Goal: Task Accomplishment & Management: Complete application form

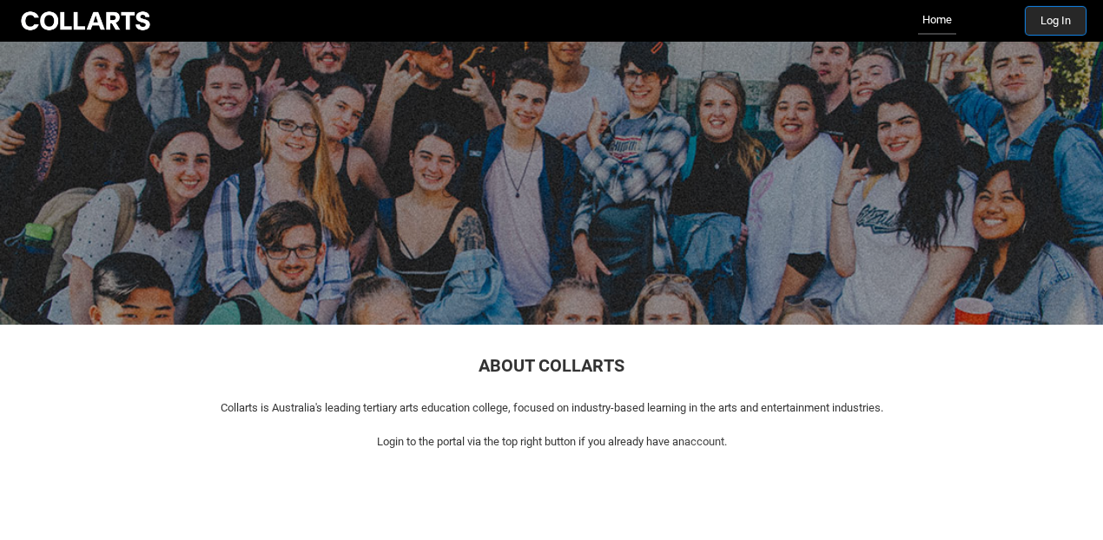
click at [1061, 19] on button "Log In" at bounding box center [1056, 21] width 60 height 28
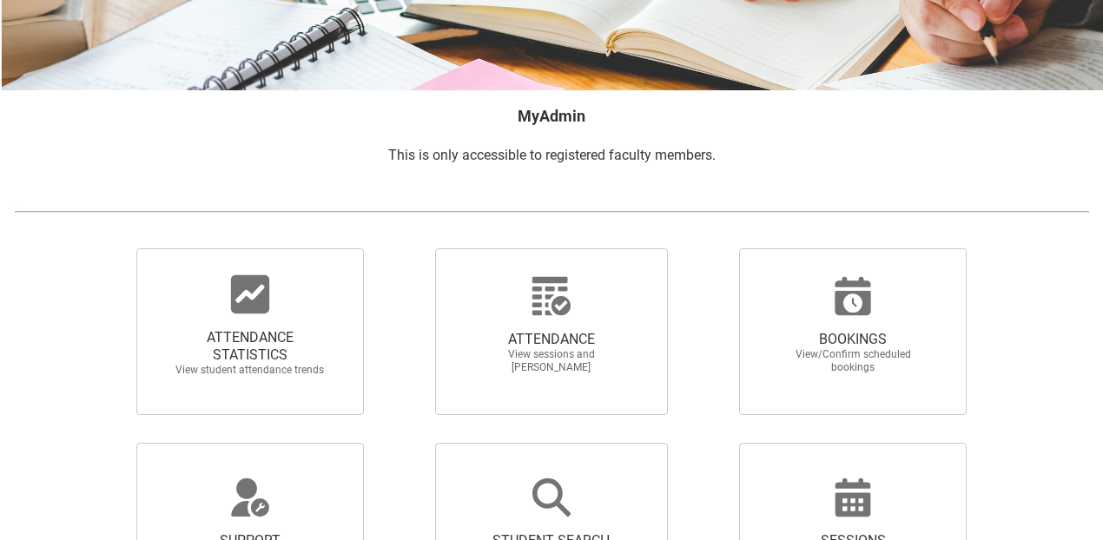
scroll to position [223, 0]
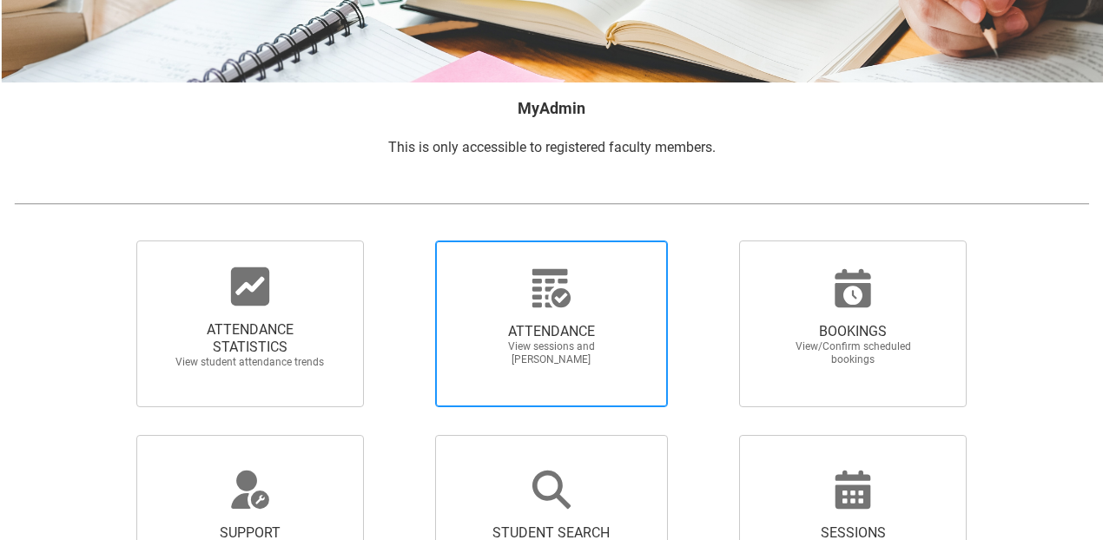
click at [517, 319] on span "ATTENDANCE View sessions and mark attendance" at bounding box center [551, 344] width 167 height 71
click at [406, 241] on input "ATTENDANCE View sessions and mark attendance" at bounding box center [405, 240] width 1 height 1
radio input "true"
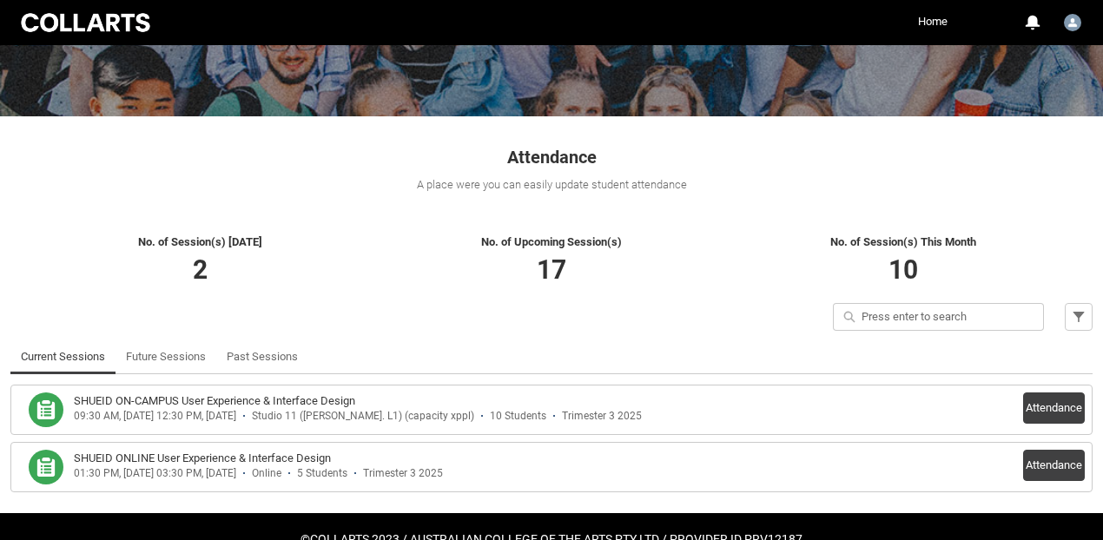
scroll to position [251, 0]
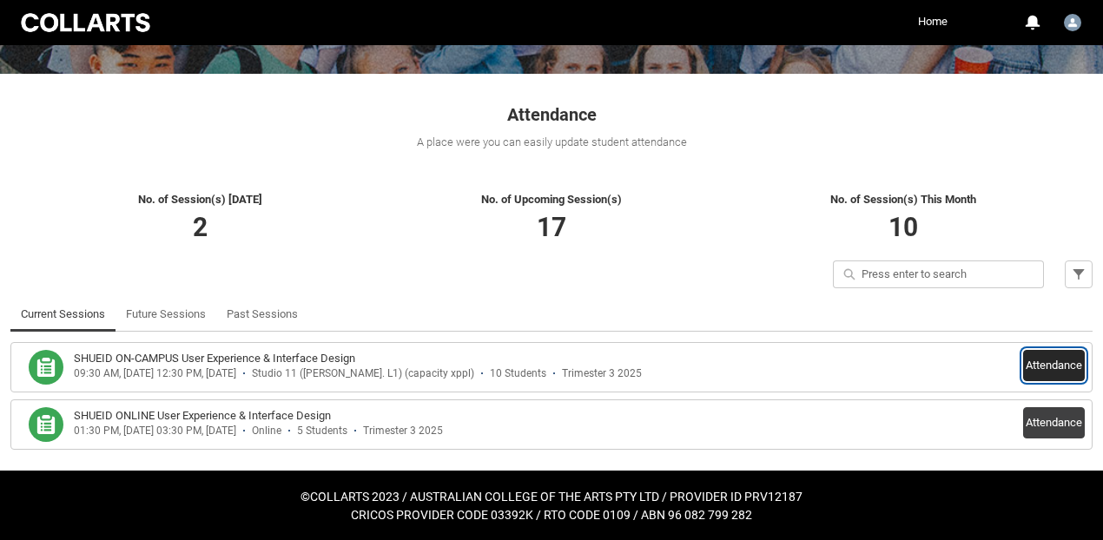
click at [1043, 371] on button "Attendance" at bounding box center [1054, 365] width 62 height 31
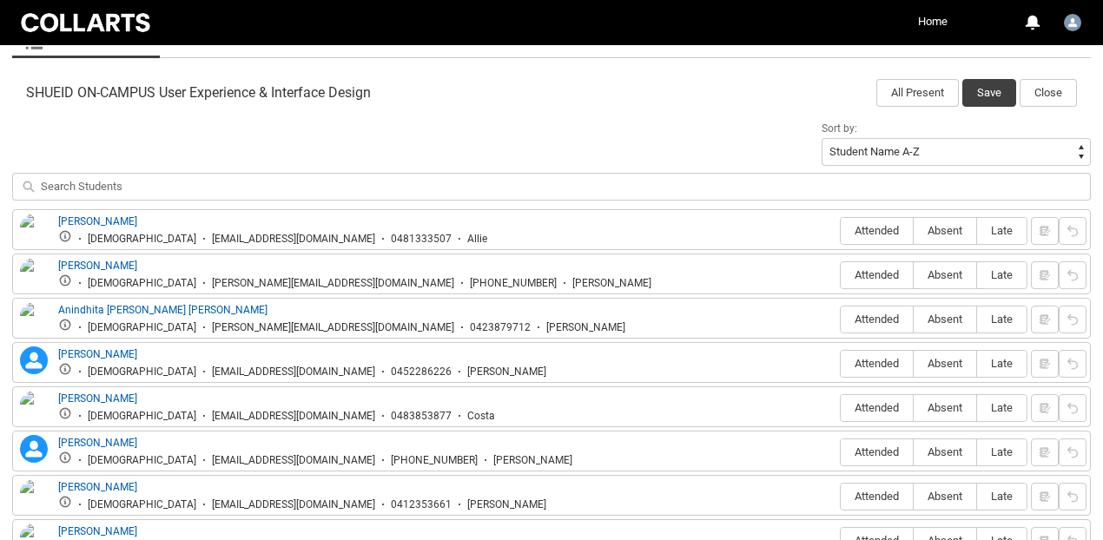
scroll to position [546, 0]
click at [878, 230] on span "Attended" at bounding box center [877, 230] width 72 height 13
click at [841, 230] on input "Attended" at bounding box center [840, 230] width 1 height 1
type lightning-radio-group "Attended"
radio input "true"
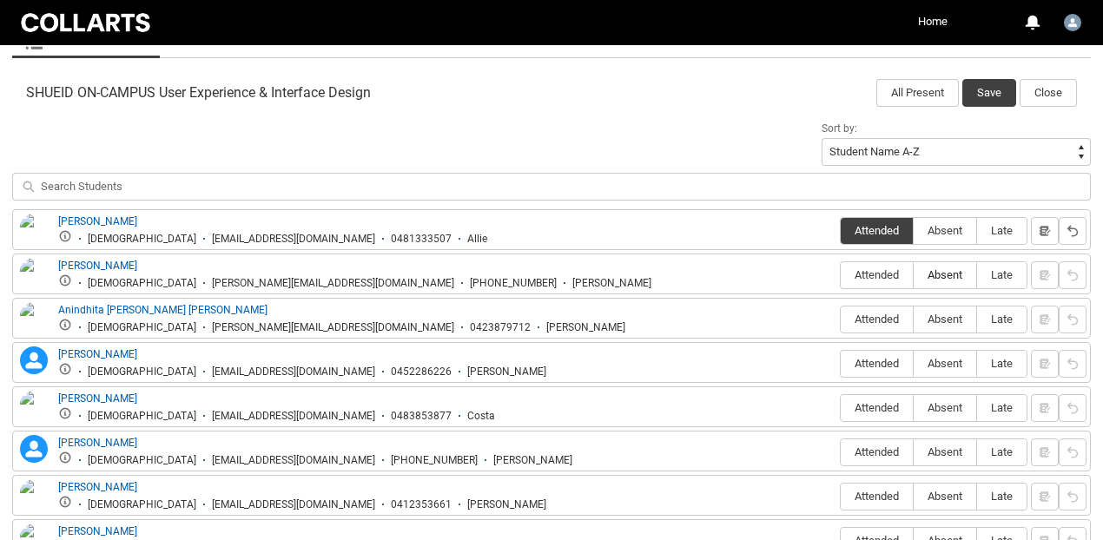
click at [934, 269] on span "Absent" at bounding box center [945, 274] width 63 height 13
click at [914, 275] on input "Absent" at bounding box center [913, 275] width 1 height 1
type lightning-radio-group "Absent"
radio input "true"
click at [884, 320] on span "Attended" at bounding box center [877, 319] width 72 height 13
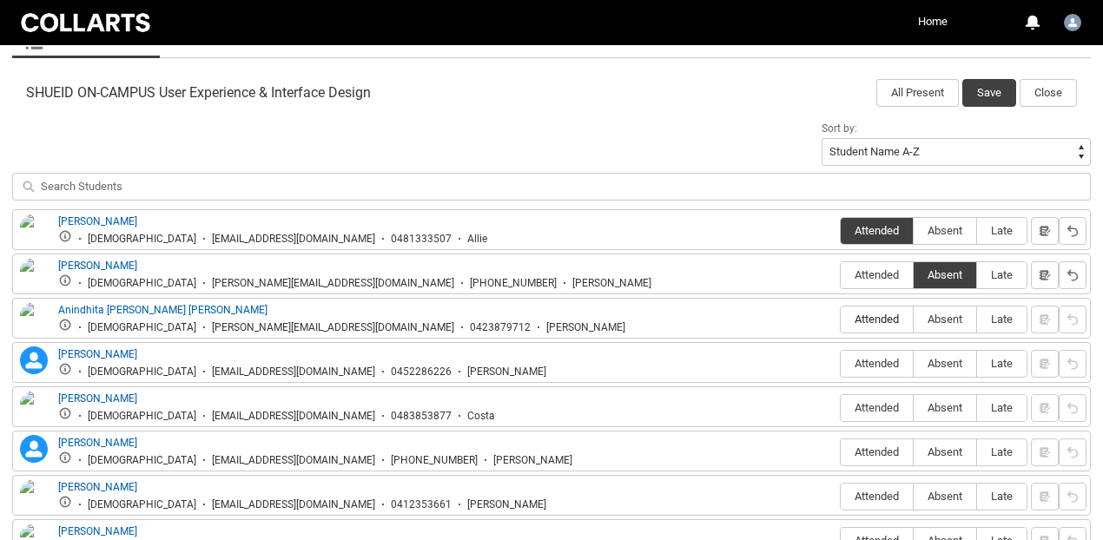
click at [841, 320] on input "Attended" at bounding box center [840, 319] width 1 height 1
type lightning-radio-group "Attended"
radio input "true"
click at [879, 364] on span "Attended" at bounding box center [877, 363] width 72 height 13
click at [841, 364] on input "Attended" at bounding box center [840, 363] width 1 height 1
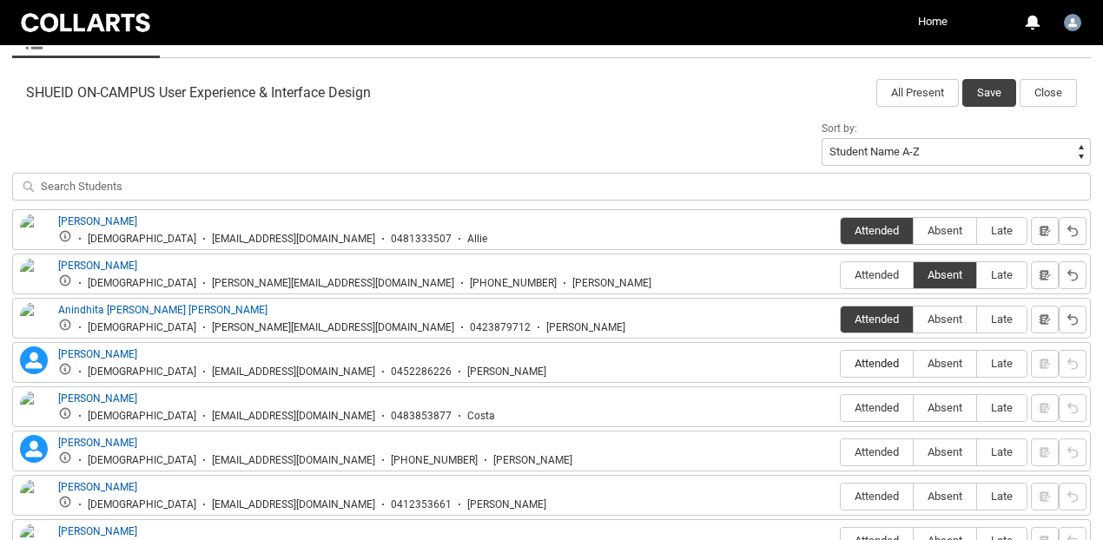
type lightning-radio-group "Attended"
radio input "true"
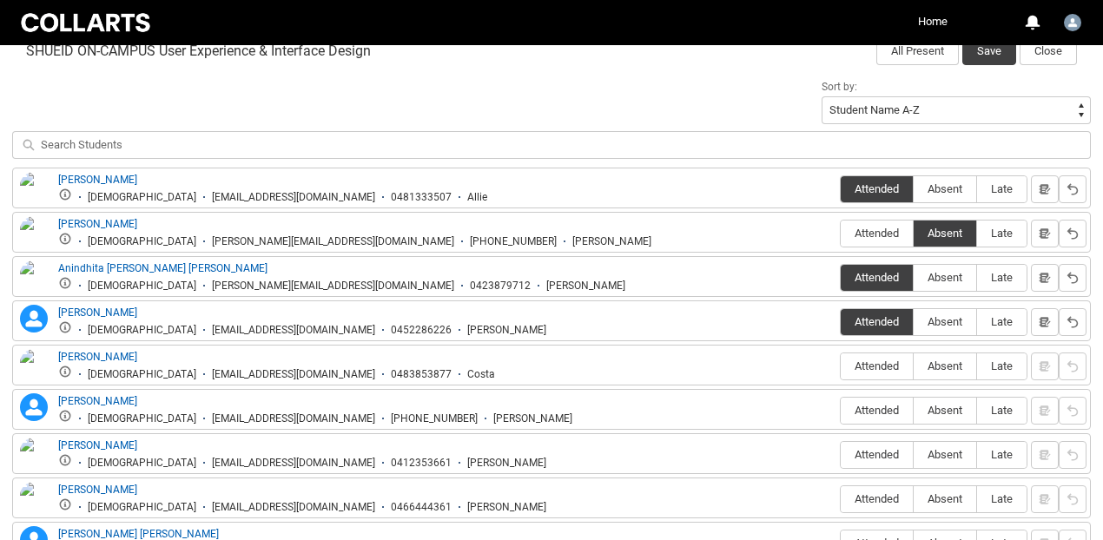
scroll to position [589, 0]
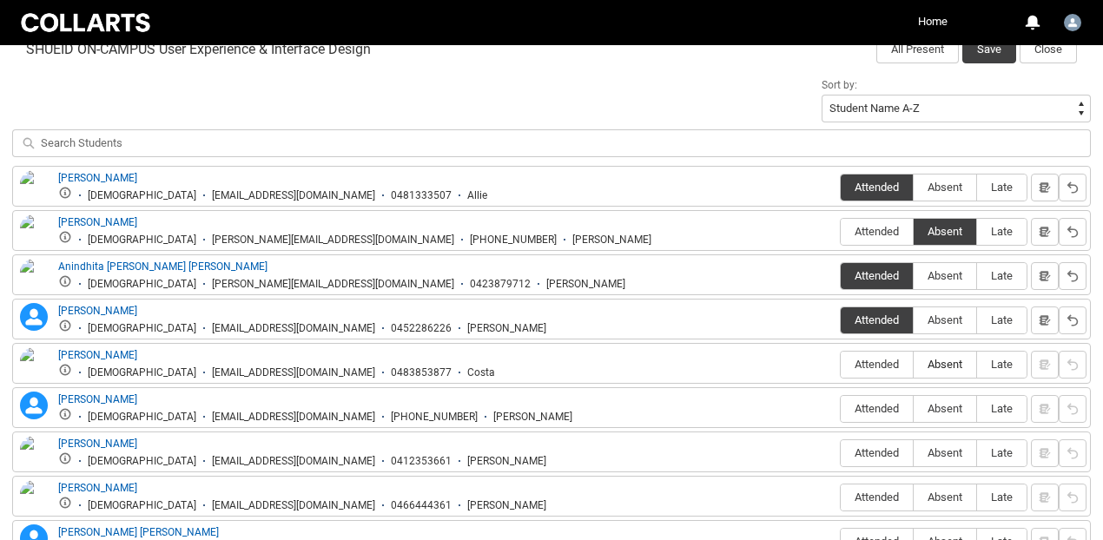
click at [933, 363] on span "Absent" at bounding box center [945, 364] width 63 height 13
click at [914, 364] on input "Absent" at bounding box center [913, 364] width 1 height 1
type lightning-radio-group "Absent"
radio input "true"
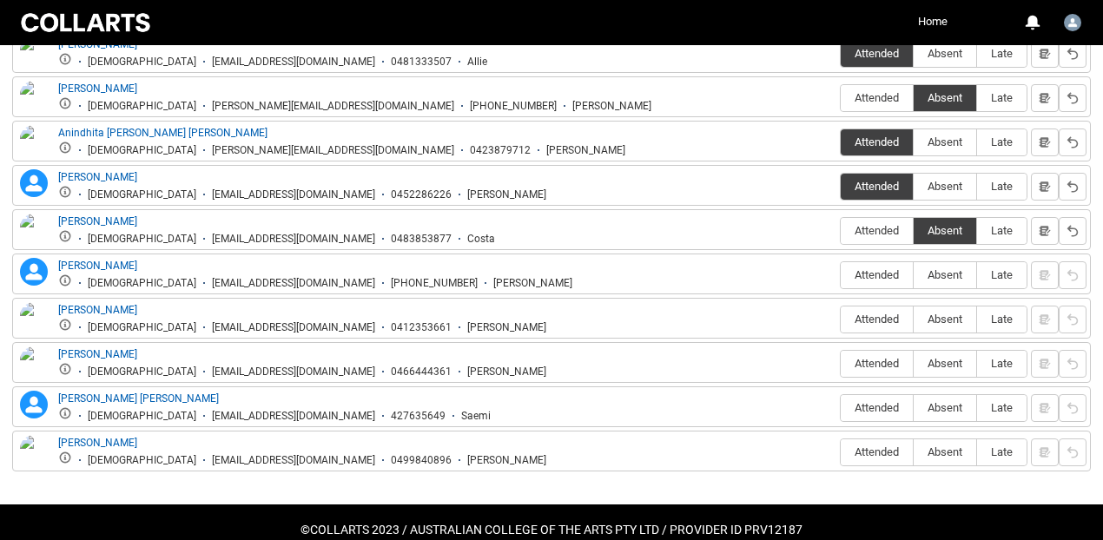
scroll to position [724, 0]
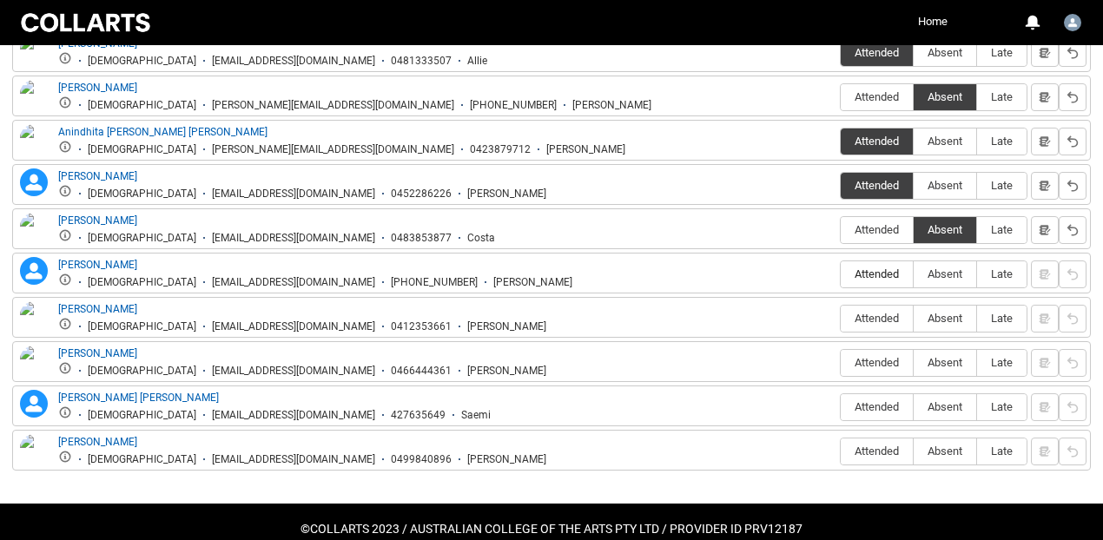
click at [884, 271] on span "Attended" at bounding box center [877, 274] width 72 height 13
click at [841, 274] on input "Attended" at bounding box center [840, 274] width 1 height 1
type lightning-radio-group "Attended"
radio input "true"
click at [880, 319] on span "Attended" at bounding box center [877, 318] width 72 height 13
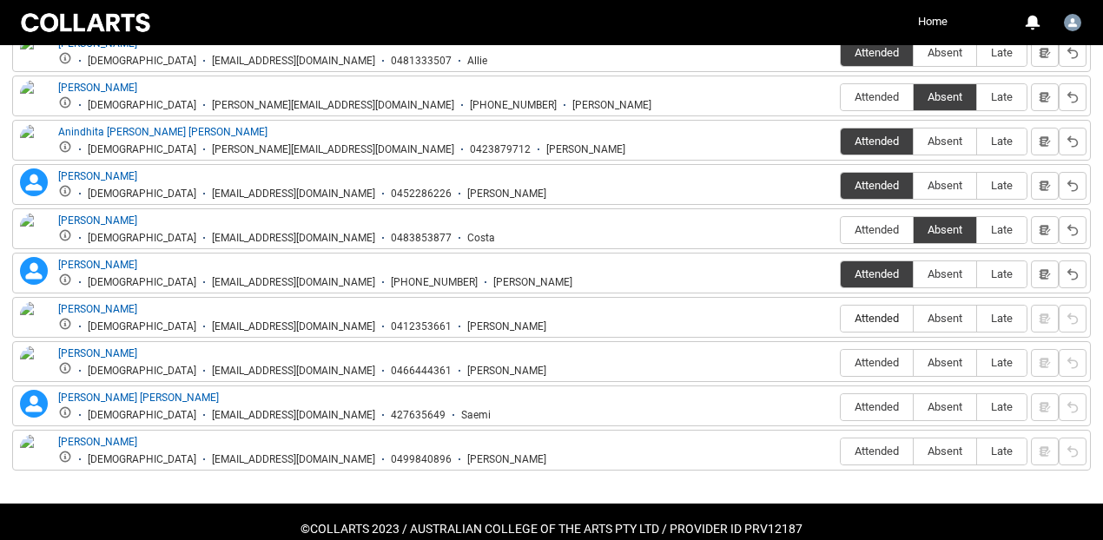
click at [841, 319] on input "Attended" at bounding box center [840, 318] width 1 height 1
type lightning-radio-group "Attended"
radio input "true"
click at [882, 363] on span "Attended" at bounding box center [877, 362] width 72 height 13
click at [841, 363] on input "Attended" at bounding box center [840, 362] width 1 height 1
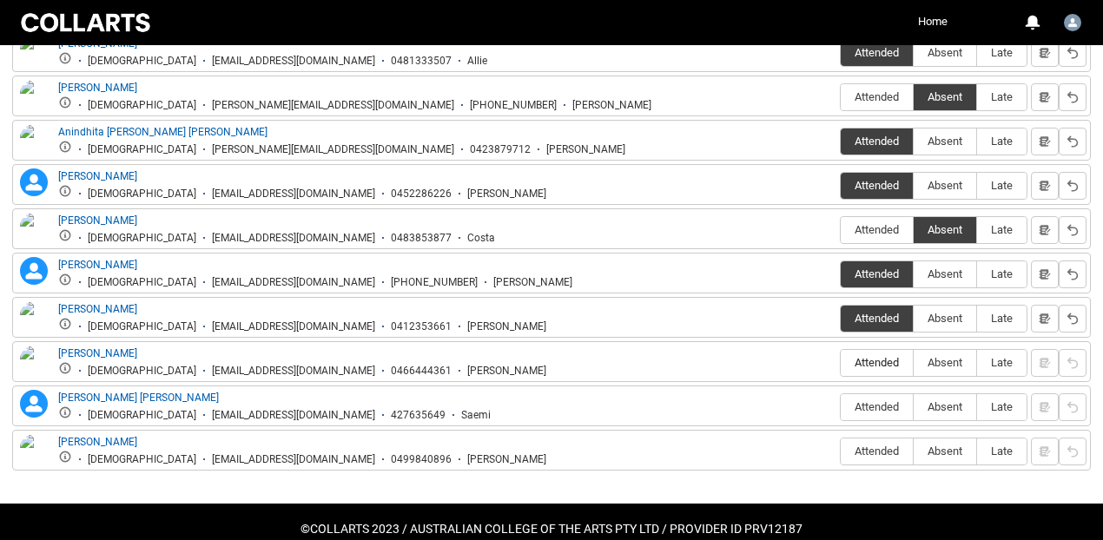
type lightning-radio-group "Attended"
radio input "true"
click at [928, 406] on span "Absent" at bounding box center [945, 406] width 63 height 13
click at [914, 407] on input "Absent" at bounding box center [913, 407] width 1 height 1
type lightning-radio-group "Absent"
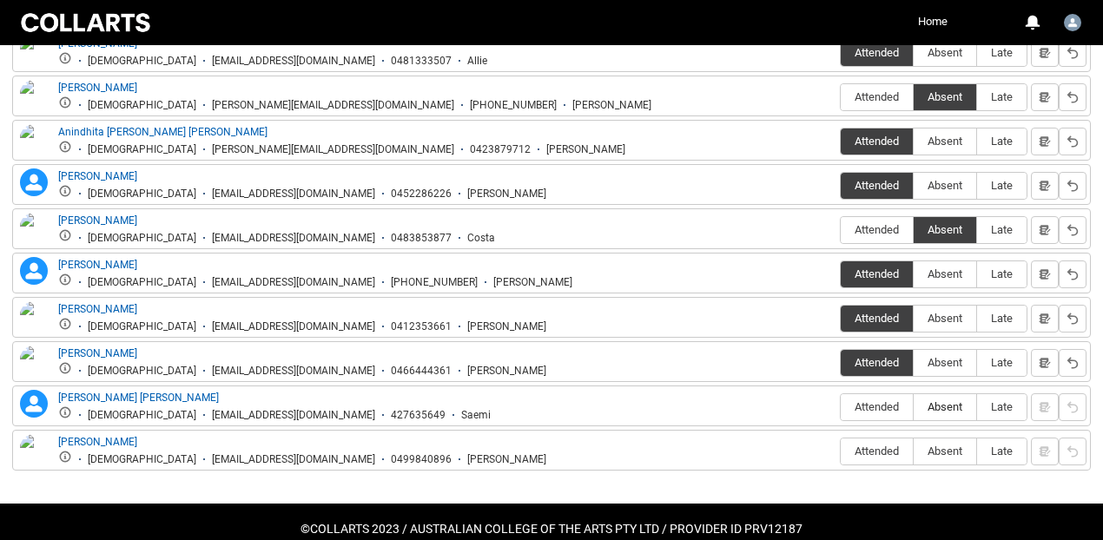
radio input "true"
click at [878, 447] on span "Attended" at bounding box center [877, 451] width 72 height 13
click at [841, 451] on input "Attended" at bounding box center [840, 451] width 1 height 1
type lightning-radio-group "Attended"
radio input "true"
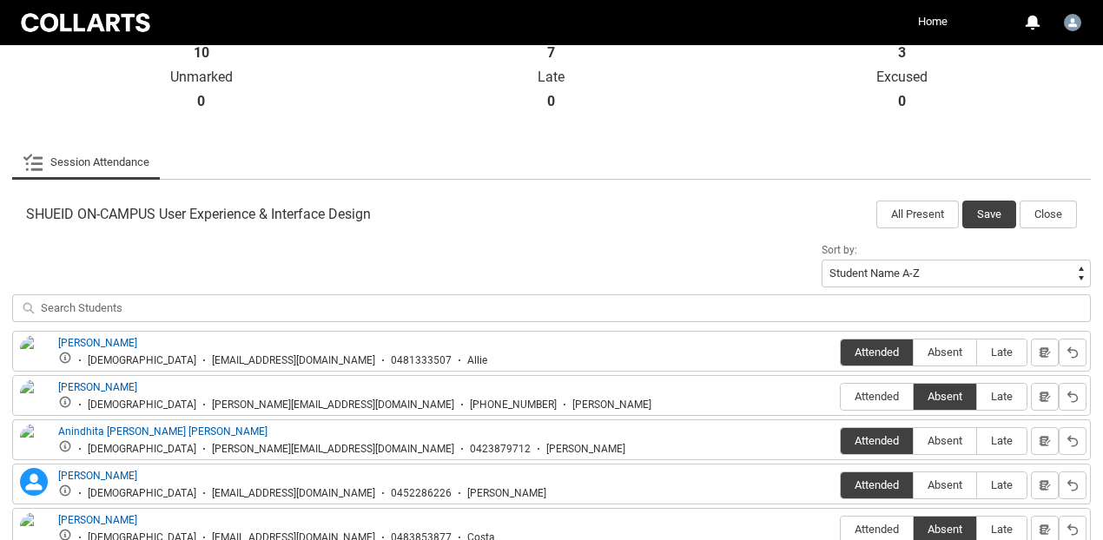
scroll to position [420, 0]
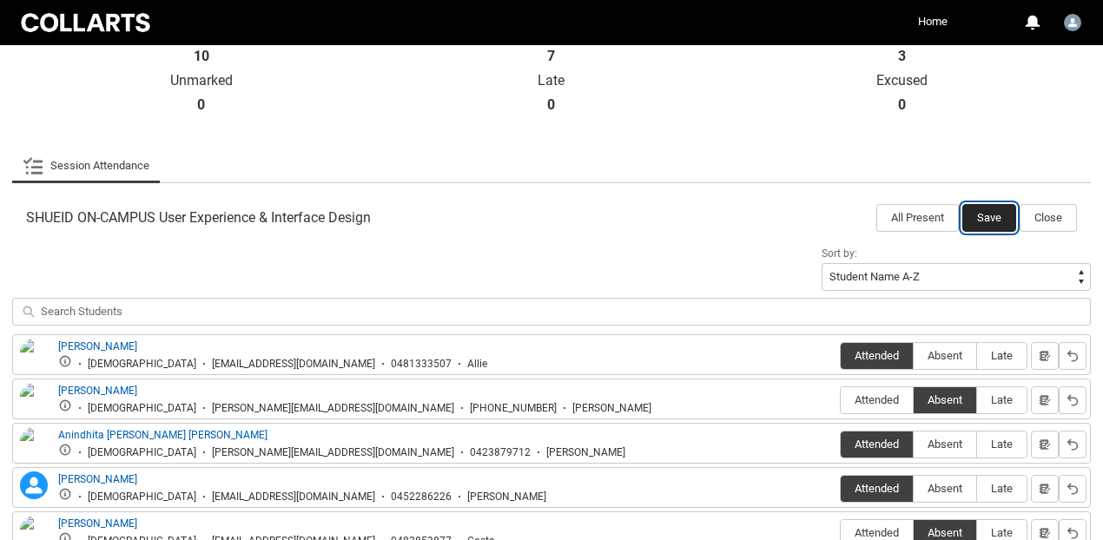
click at [986, 225] on button "Save" at bounding box center [990, 218] width 54 height 28
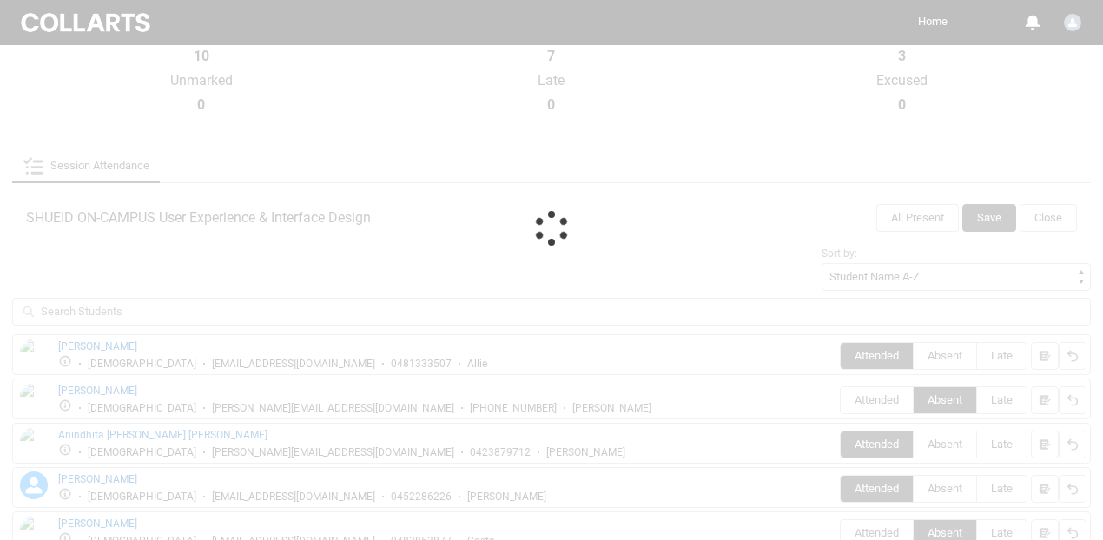
scroll to position [251, 0]
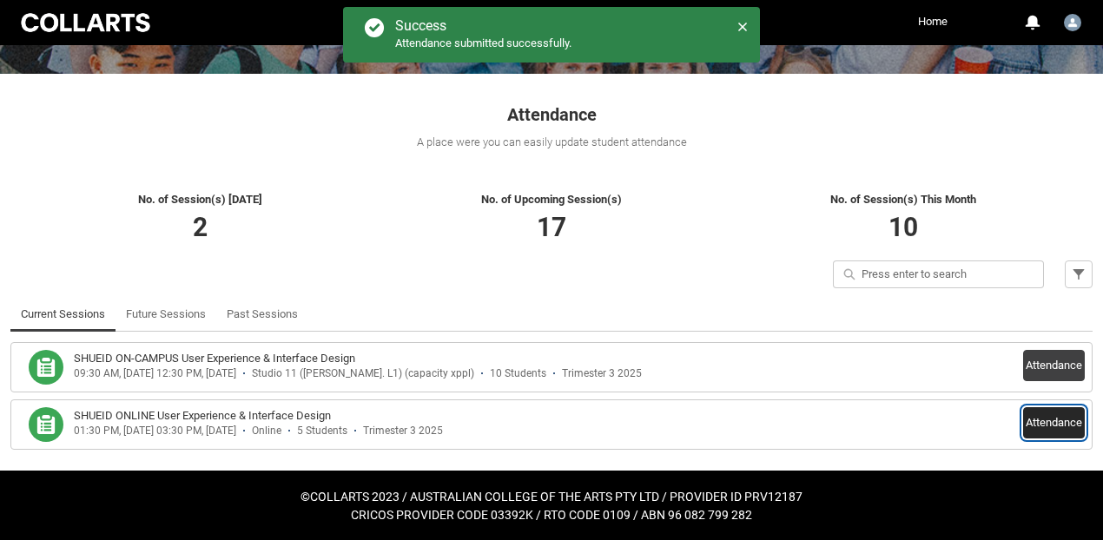
click at [1055, 423] on button "Attendance" at bounding box center [1054, 422] width 62 height 31
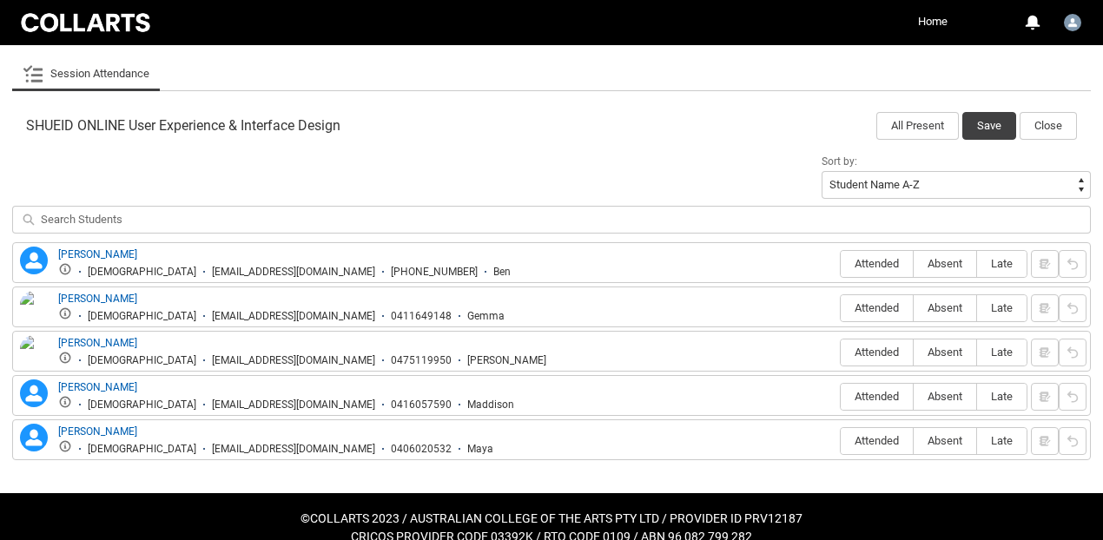
scroll to position [523, 0]
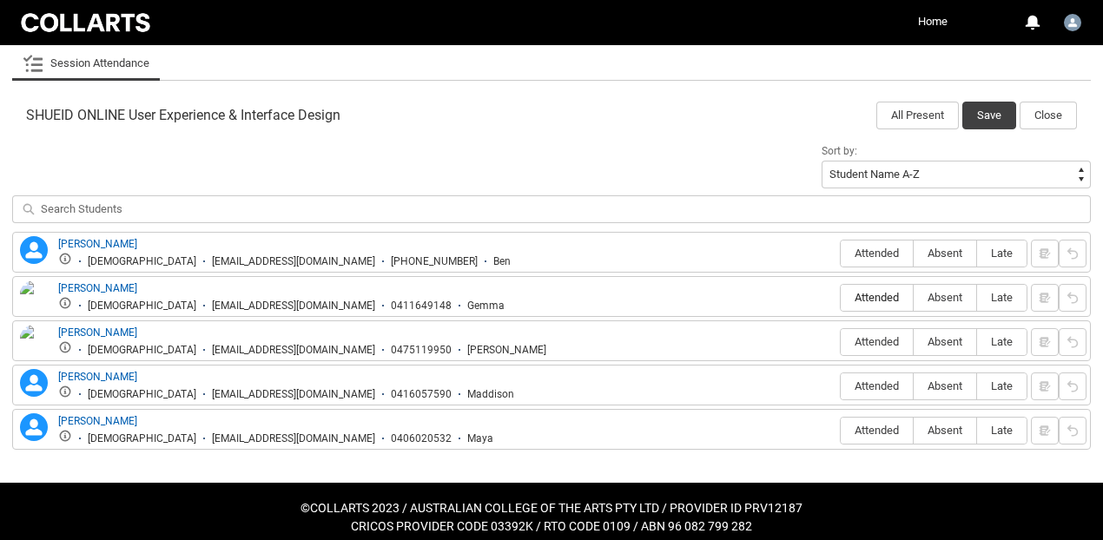
click at [883, 300] on span "Attended" at bounding box center [877, 297] width 72 height 13
click at [841, 298] on input "Attended" at bounding box center [840, 297] width 1 height 1
type lightning-radio-group "Attended"
radio input "true"
click at [952, 384] on span "Absent" at bounding box center [945, 386] width 63 height 13
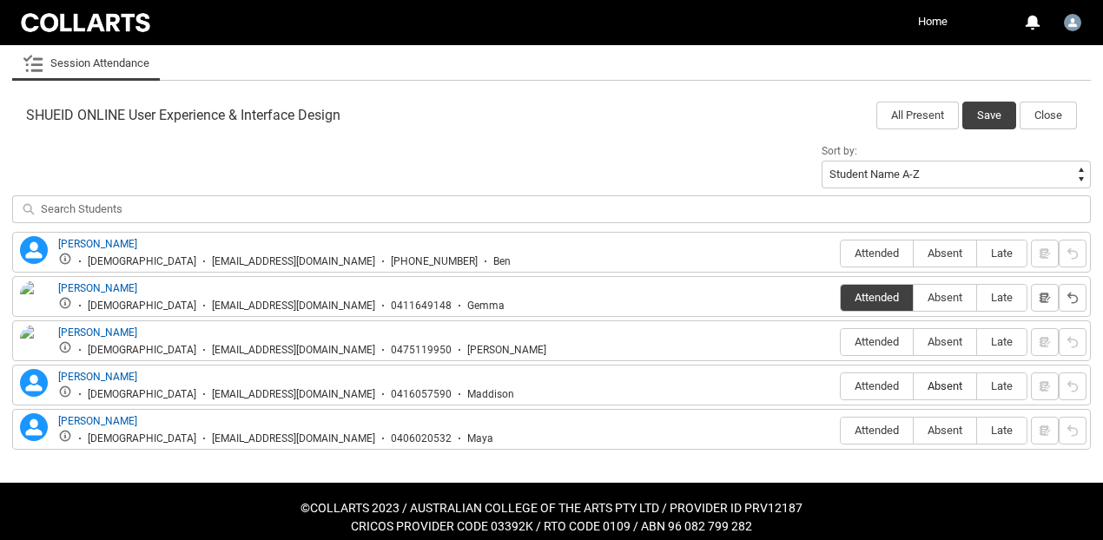
click at [914, 386] on input "Absent" at bounding box center [913, 386] width 1 height 1
type lightning-radio-group "Absent"
radio input "true"
click at [943, 432] on span "Absent" at bounding box center [945, 430] width 63 height 13
click at [914, 431] on input "Absent" at bounding box center [913, 430] width 1 height 1
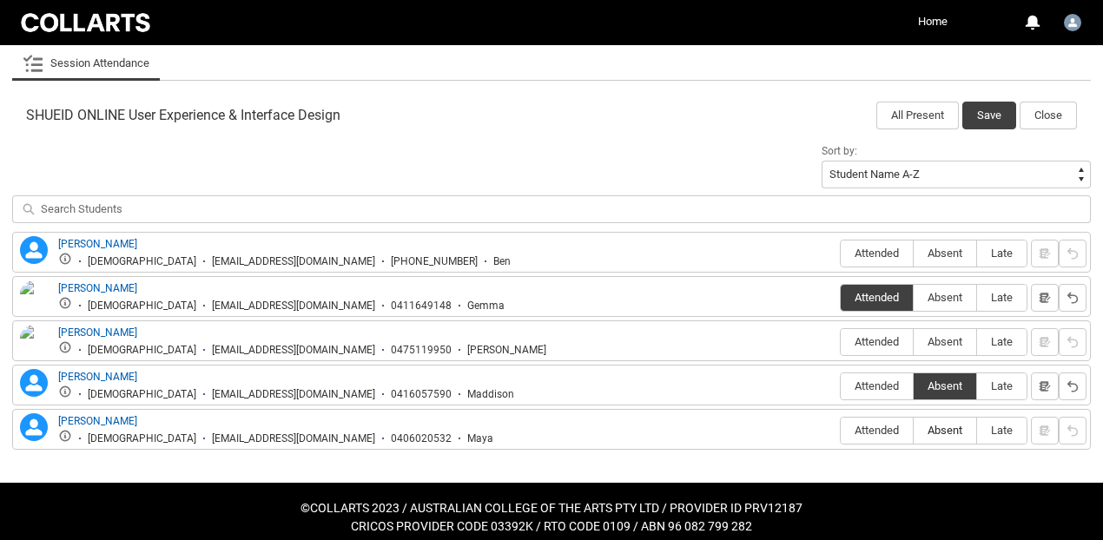
type lightning-radio-group "Absent"
radio input "true"
click at [870, 247] on span "Attended" at bounding box center [877, 253] width 72 height 13
click at [841, 253] on input "Attended" at bounding box center [840, 253] width 1 height 1
type lightning-radio-group "Attended"
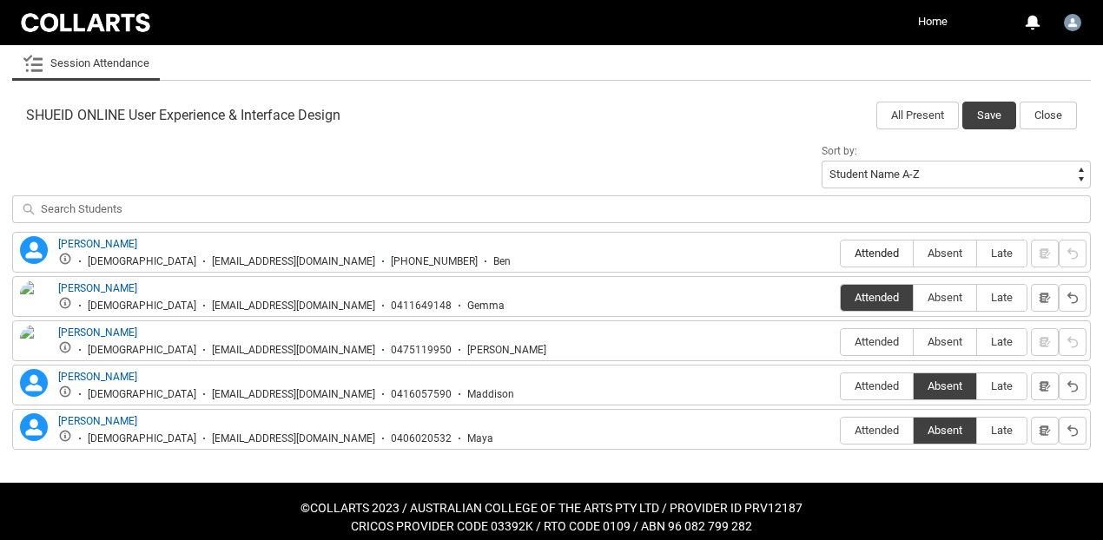
radio input "true"
click at [926, 341] on span "Absent" at bounding box center [945, 341] width 63 height 13
click at [914, 341] on input "Absent" at bounding box center [913, 341] width 1 height 1
type lightning-radio-group "Absent"
radio input "true"
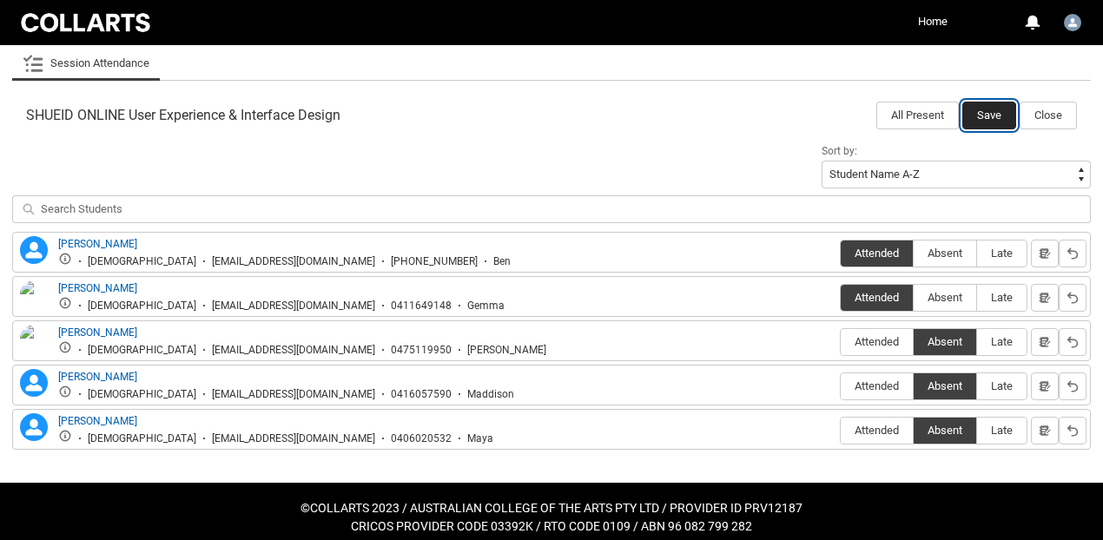
click at [993, 116] on button "Save" at bounding box center [990, 116] width 54 height 28
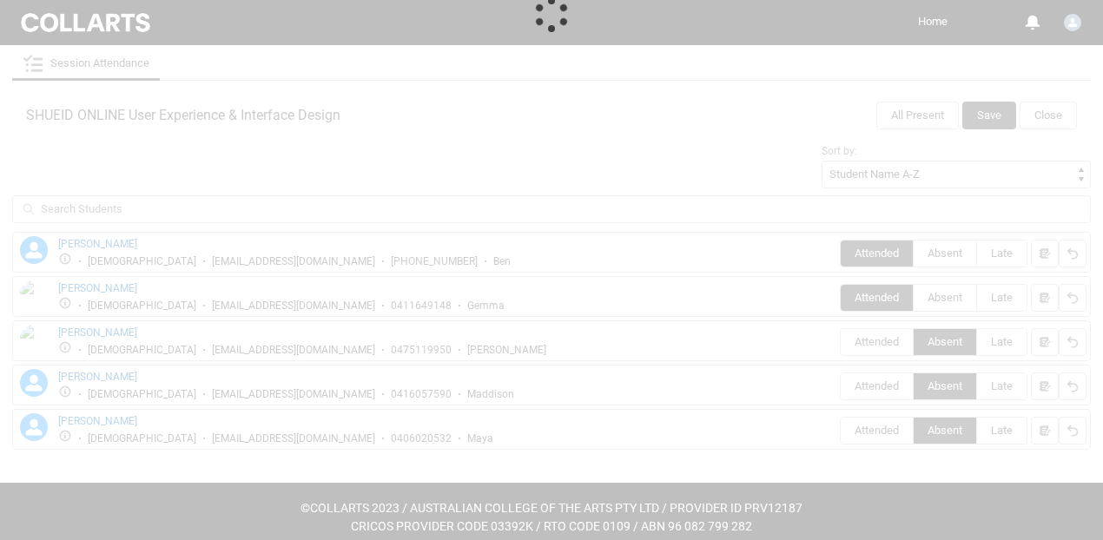
scroll to position [251, 0]
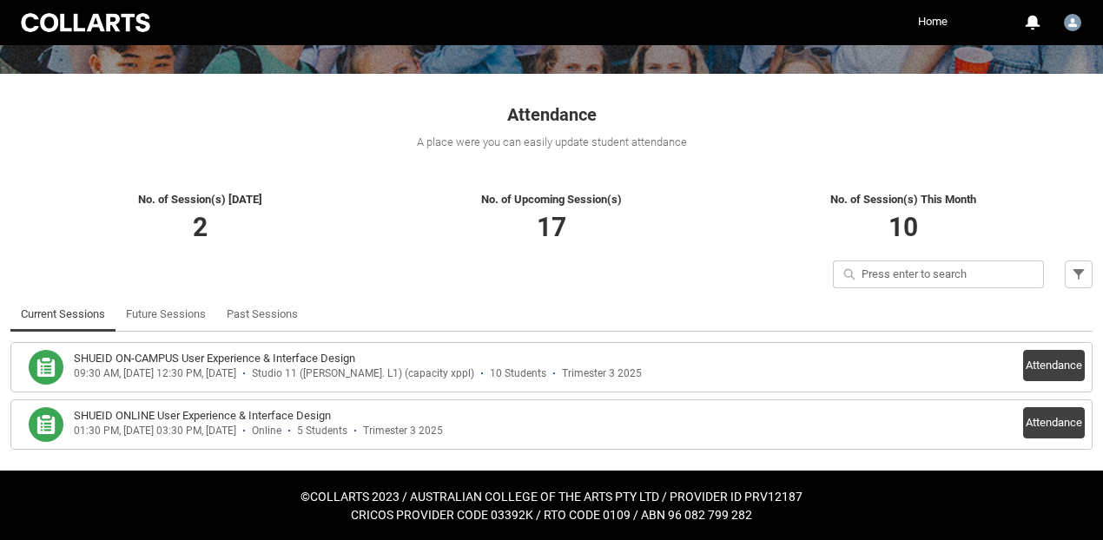
click at [275, 365] on h3 "SHUEID ON-CAMPUS User Experience & Interface Design" at bounding box center [214, 358] width 281 height 17
click at [1027, 357] on button "Attendance" at bounding box center [1054, 365] width 62 height 31
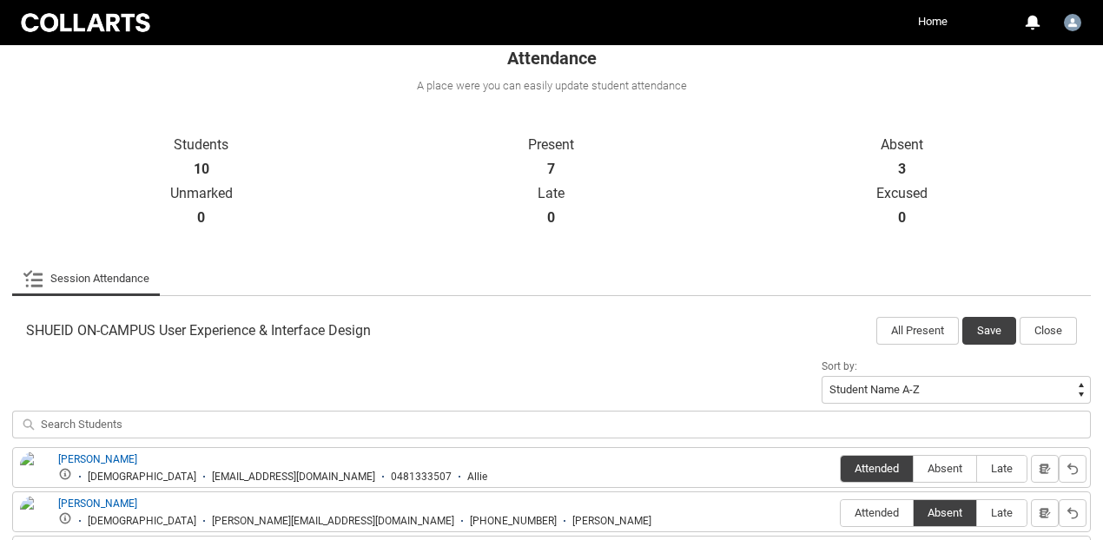
scroll to position [306, 0]
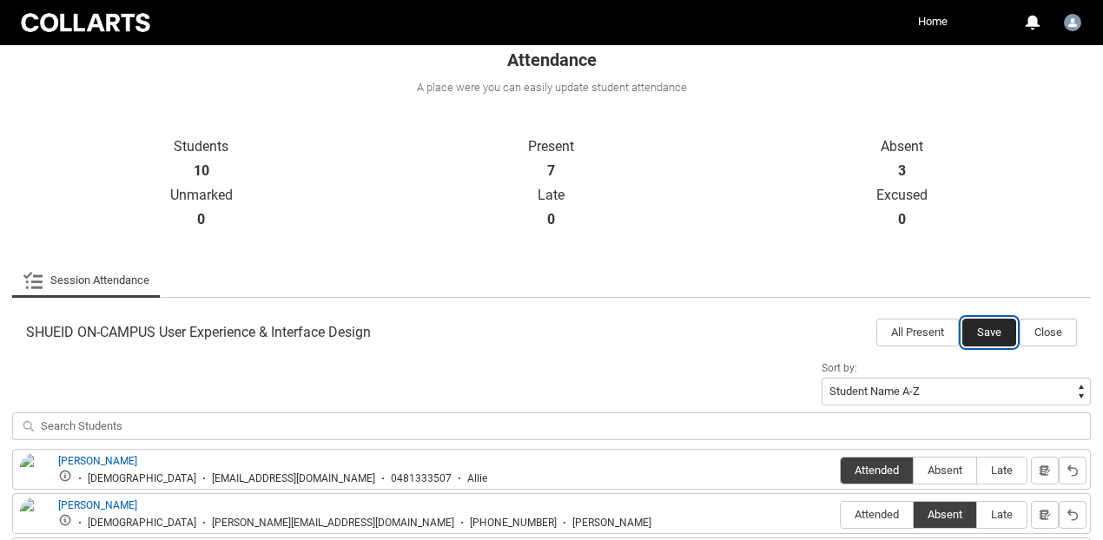
click at [999, 337] on button "Save" at bounding box center [990, 333] width 54 height 28
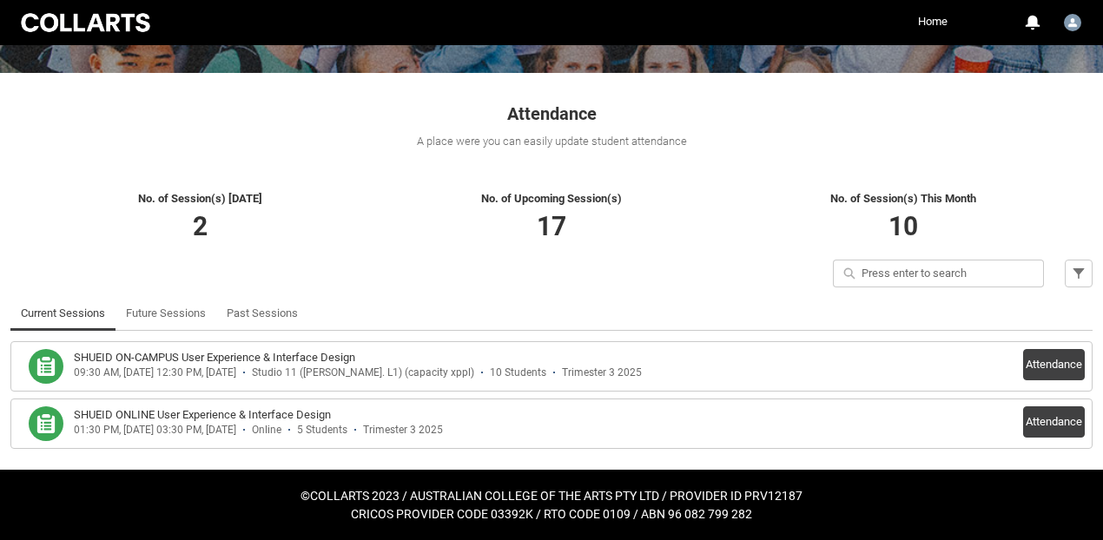
scroll to position [251, 0]
